Goal: Check status: Check status

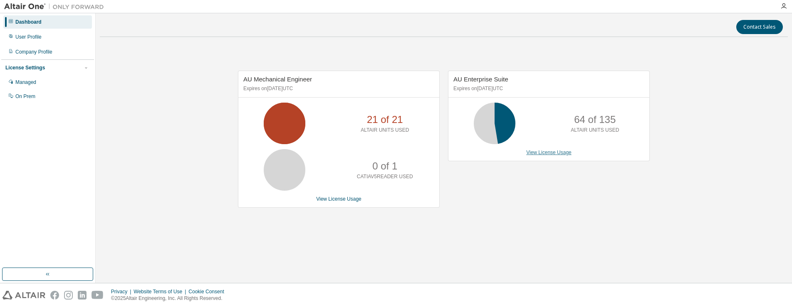
click at [538, 153] on link "View License Usage" at bounding box center [548, 153] width 45 height 6
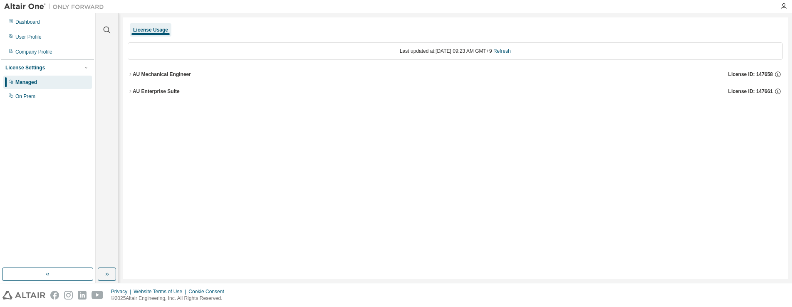
click at [167, 75] on div "AU Mechanical Engineer" at bounding box center [162, 74] width 58 height 7
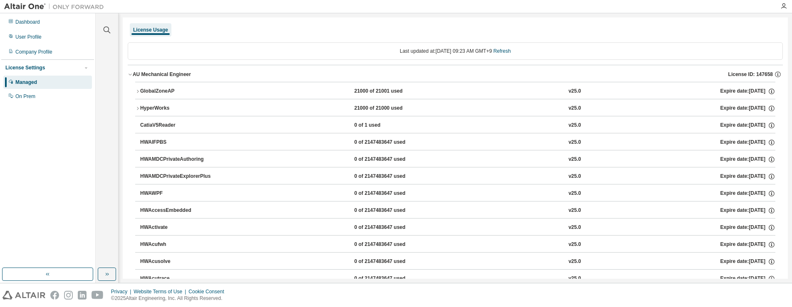
click at [190, 77] on div "AU Mechanical Engineer License ID: 147658" at bounding box center [458, 74] width 650 height 7
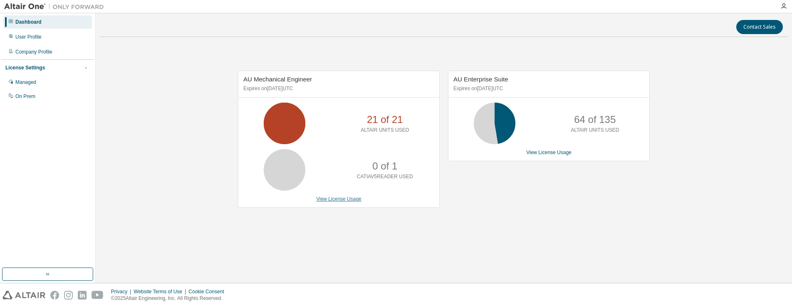
click at [341, 200] on link "View License Usage" at bounding box center [338, 199] width 45 height 6
